Goal: Check status

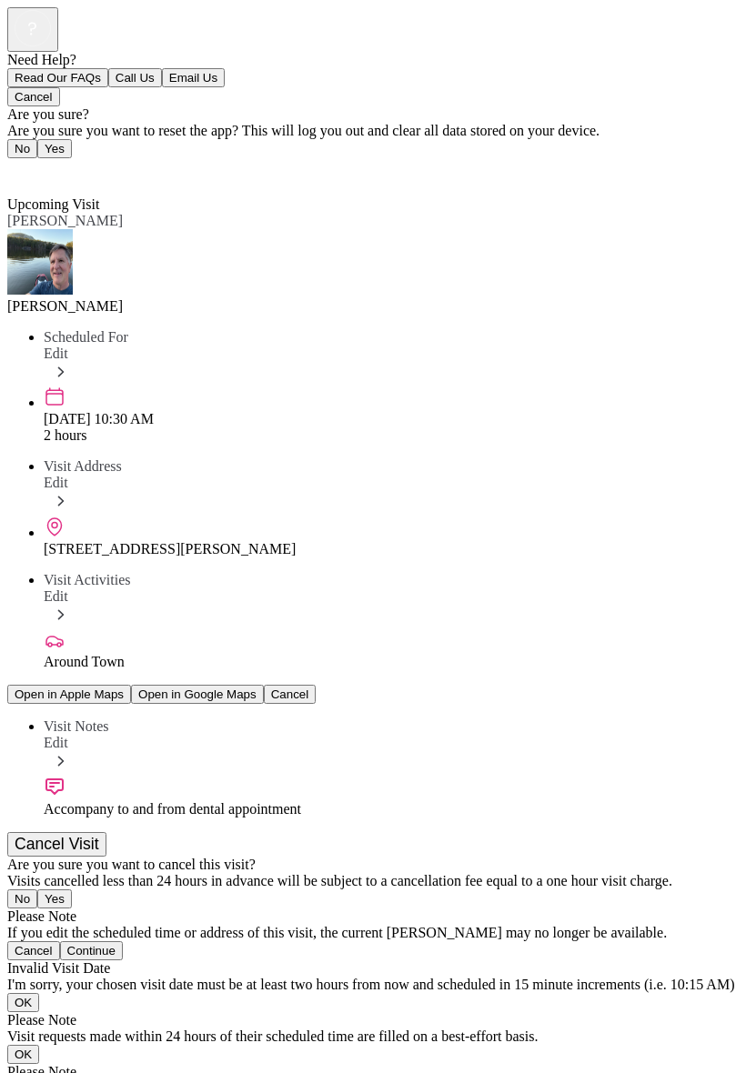
click at [670, 1067] on div "Need Help? Read Our FAQs Call Us Email Us Cancel Are you sure? Are you sure you…" at bounding box center [372, 588] width 731 height 1163
click at [344, 1067] on div "Need Help? Read Our FAQs Call Us Email Us Cancel Are you sure? Are you sure you…" at bounding box center [372, 588] width 731 height 1163
click at [44, 1043] on div "Need Help? Read Our FAQs Call Us Email Us Cancel Are you sure? Are you sure you…" at bounding box center [372, 588] width 731 height 1163
click at [44, 629] on icon at bounding box center [55, 640] width 22 height 22
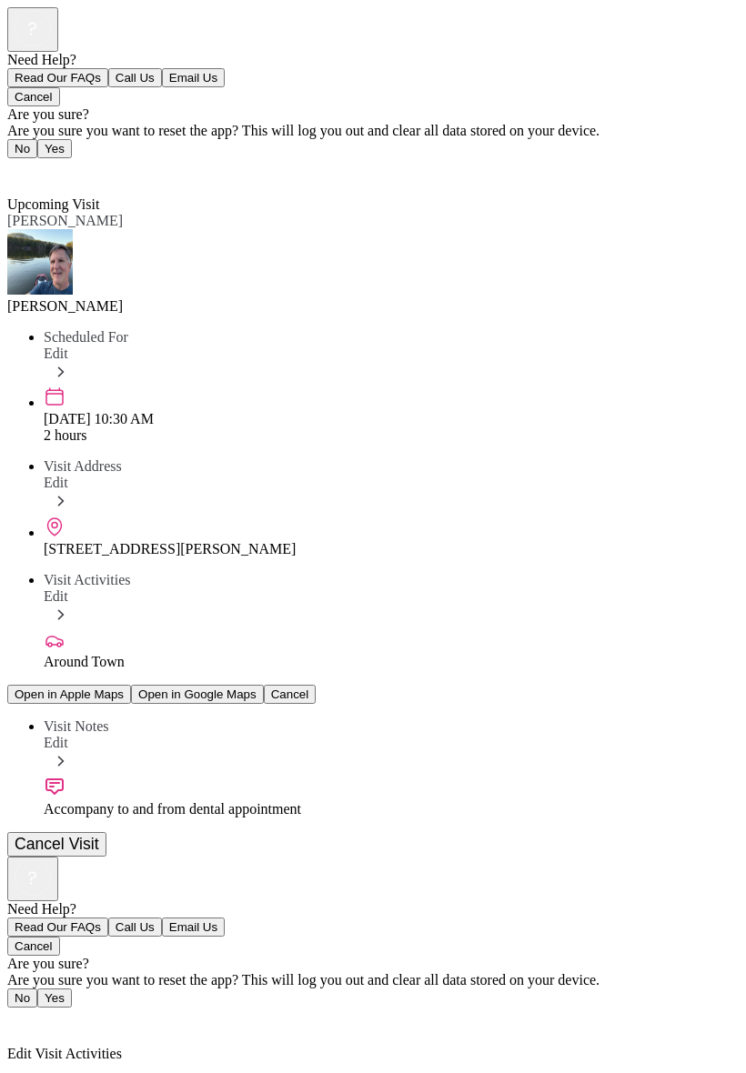
click at [552, 857] on div at bounding box center [372, 857] width 731 height 0
click at [429, 857] on div at bounding box center [372, 857] width 731 height 0
click at [48, 1013] on span "Back" at bounding box center [27, 1020] width 41 height 15
